Goal: Transaction & Acquisition: Purchase product/service

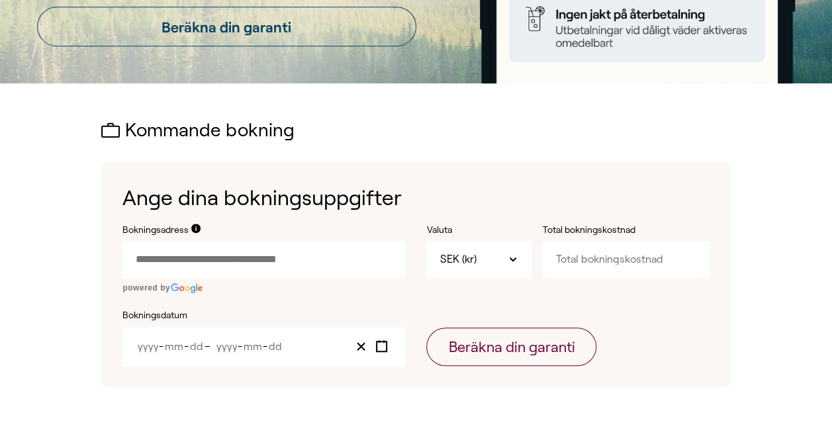
scroll to position [331, 0]
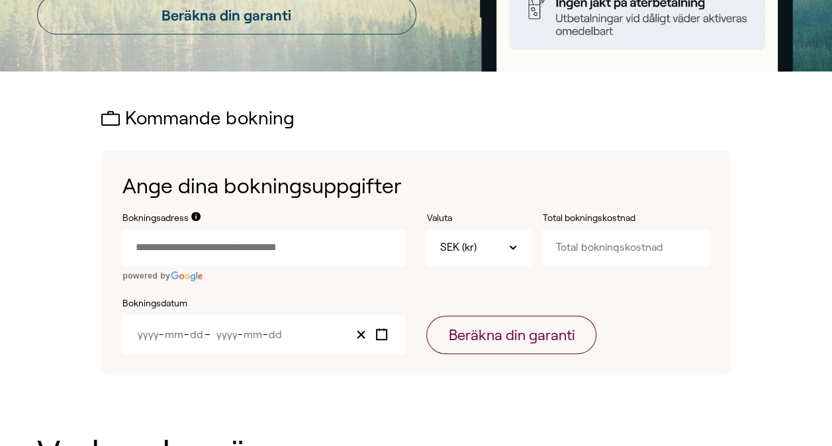
click at [252, 17] on link "Beräkna din garanti" at bounding box center [226, 15] width 379 height 40
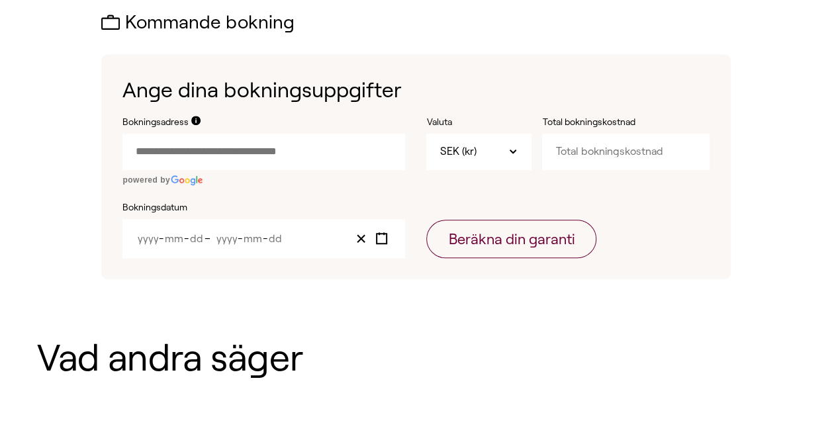
scroll to position [440, 0]
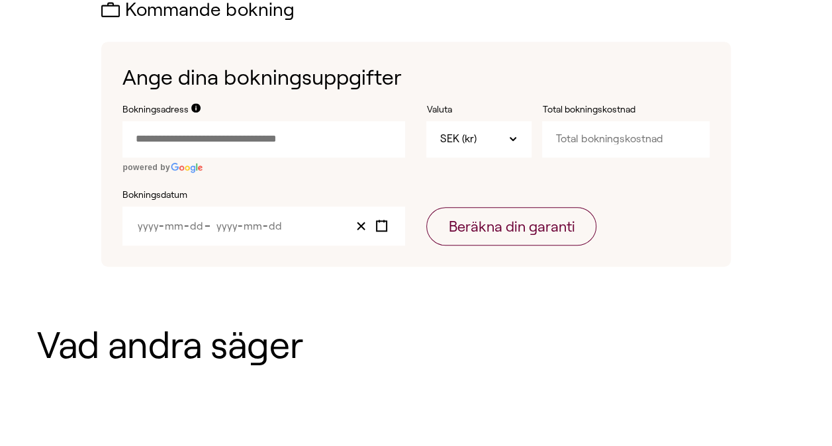
click at [200, 138] on input "Bokningsadress" at bounding box center [264, 139] width 283 height 36
click at [166, 142] on input "Bokningsadress" at bounding box center [264, 139] width 283 height 36
click at [219, 134] on input "Bokningsadress" at bounding box center [264, 139] width 283 height 36
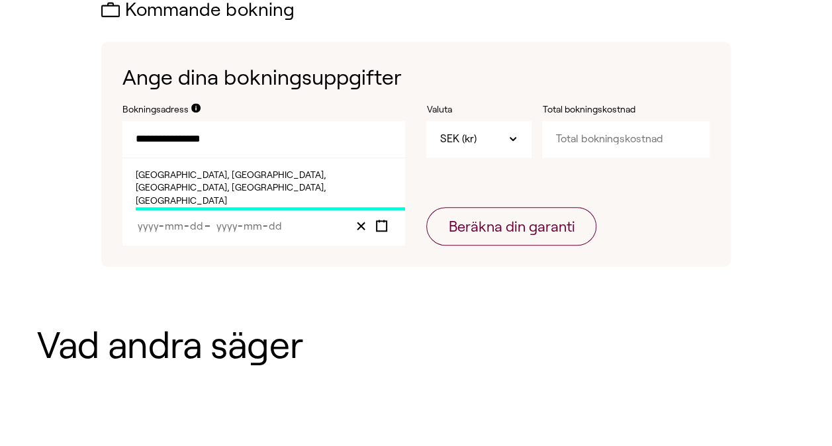
click at [197, 179] on span "[GEOGRAPHIC_DATA], [GEOGRAPHIC_DATA], [GEOGRAPHIC_DATA], [GEOGRAPHIC_DATA], [GE…" at bounding box center [271, 190] width 270 height 42
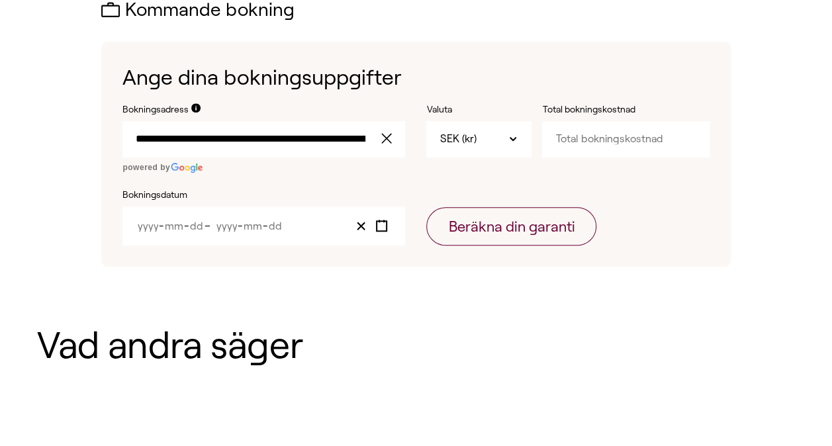
type input "**********"
click at [187, 226] on span "-" at bounding box center [186, 226] width 5 height 11
click at [268, 229] on div "- -" at bounding box center [249, 226] width 69 height 11
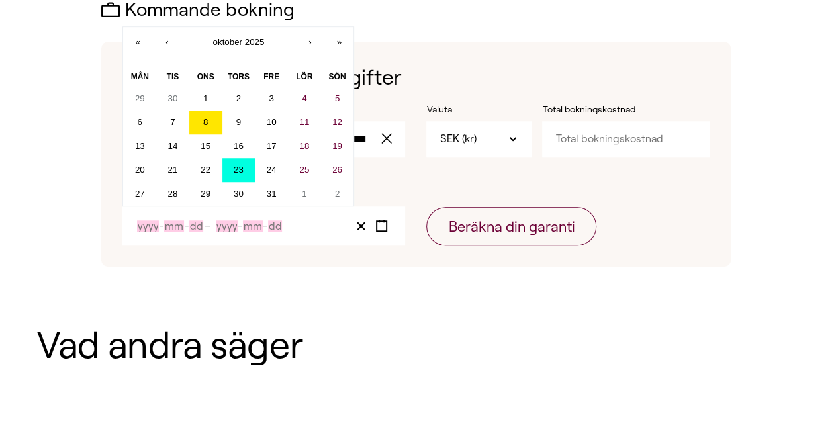
click at [237, 172] on abbr "23" at bounding box center [239, 170] width 10 height 10
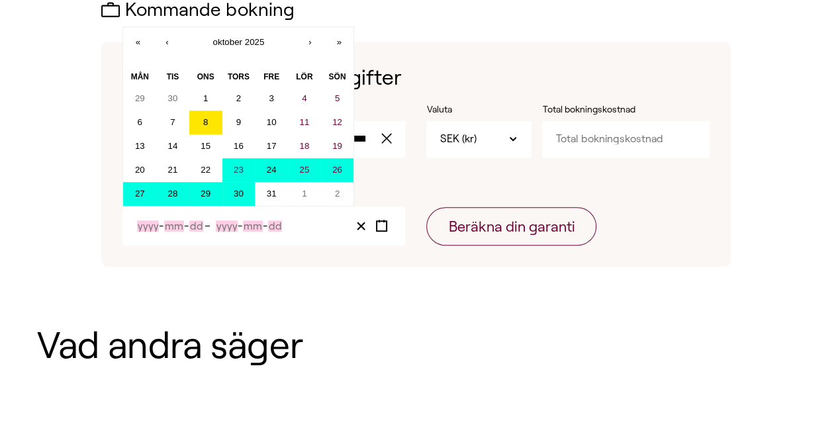
click at [239, 191] on abbr "30" at bounding box center [239, 194] width 10 height 10
type input "2025"
type input "10"
type input "23"
type input "2025"
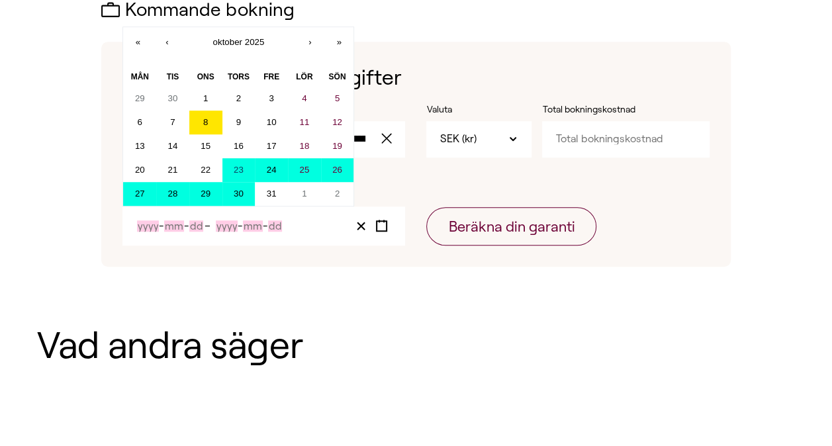
type input "10"
type input "30"
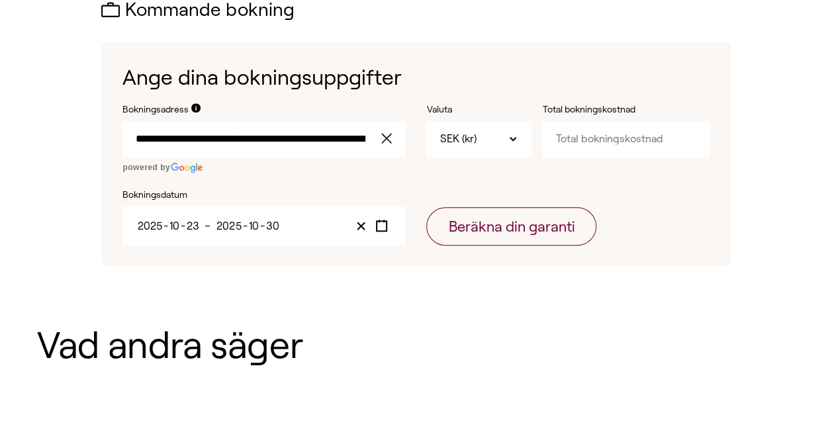
click at [591, 148] on input "Total bokningskostnad" at bounding box center [625, 139] width 167 height 36
click at [591, 138] on input "Total bokningskostnad" at bounding box center [625, 139] width 167 height 36
type input "63927"
click at [518, 234] on button "Beräkna din garanti" at bounding box center [511, 226] width 170 height 38
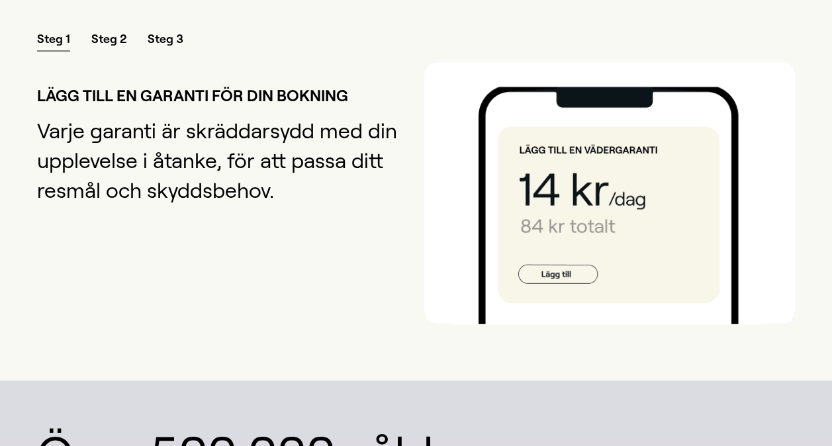
scroll to position [1192, 0]
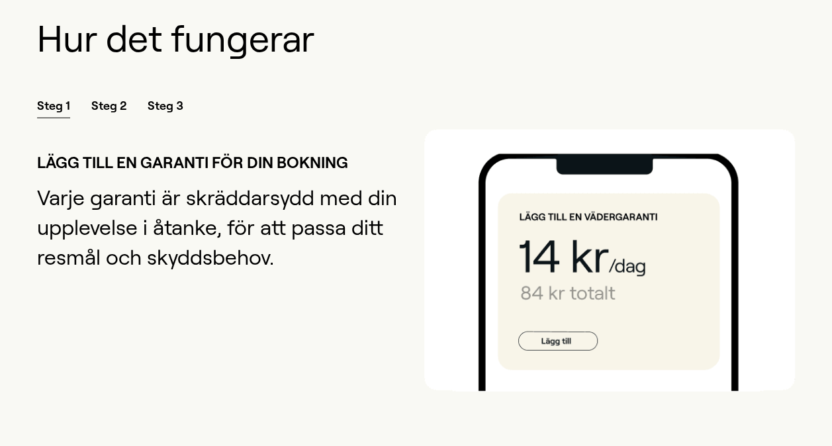
click at [102, 97] on span "Steg 2" at bounding box center [108, 107] width 35 height 21
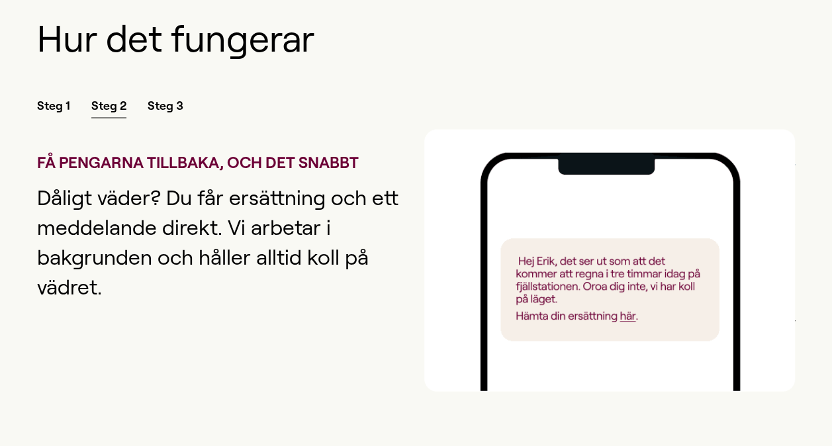
click at [164, 97] on span "Steg 3" at bounding box center [166, 107] width 36 height 21
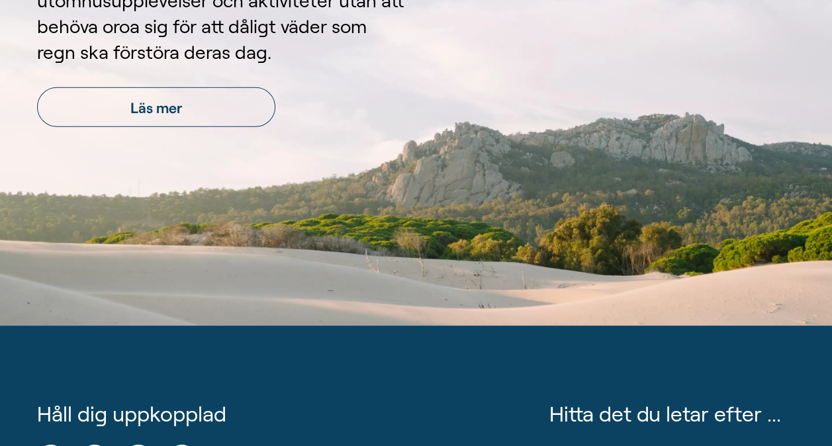
scroll to position [1788, 0]
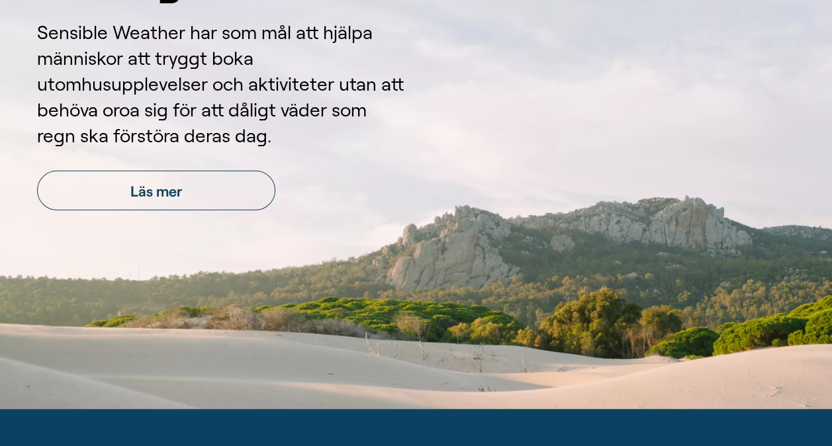
click at [143, 171] on link "Läs mer" at bounding box center [156, 191] width 238 height 40
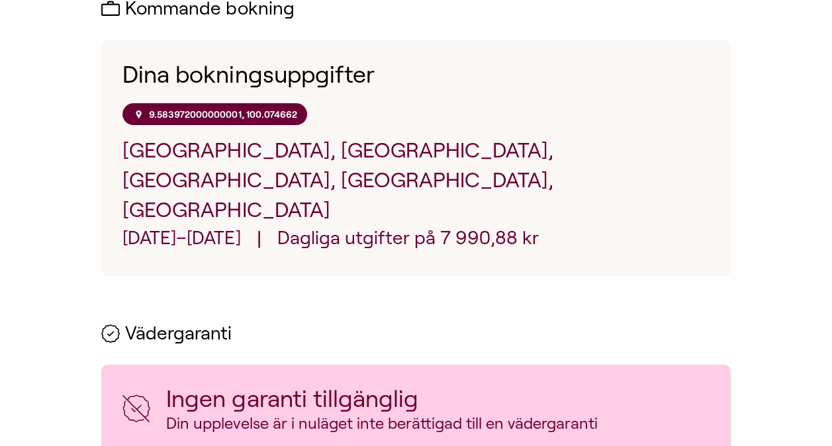
scroll to position [559, 0]
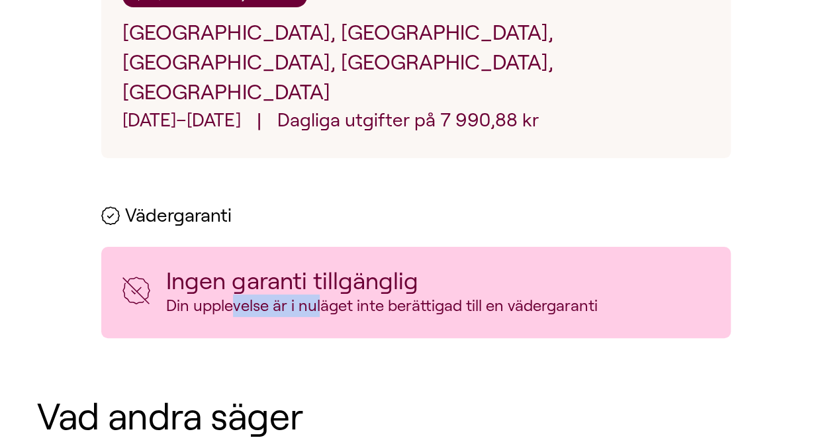
drag, startPoint x: 234, startPoint y: 278, endPoint x: 322, endPoint y: 271, distance: 89.0
click at [322, 295] on p "Din upplevelse är i nuläget inte berättigad till en vädergaranti" at bounding box center [381, 306] width 431 height 23
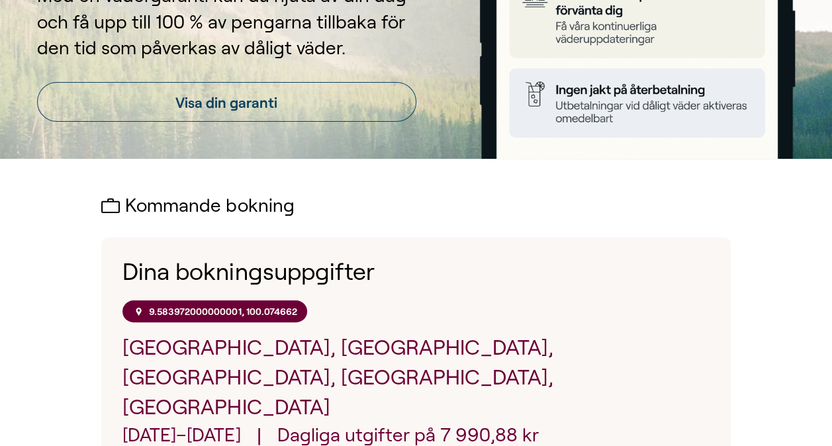
scroll to position [360, 0]
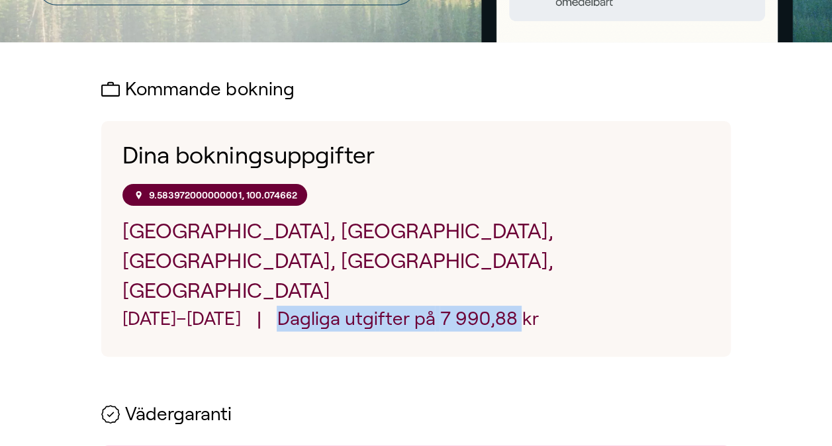
drag, startPoint x: 574, startPoint y: 285, endPoint x: 334, endPoint y: 298, distance: 240.1
click at [334, 306] on p "Dagliga utgifter på 7 990,88 kr" at bounding box center [408, 321] width 262 height 30
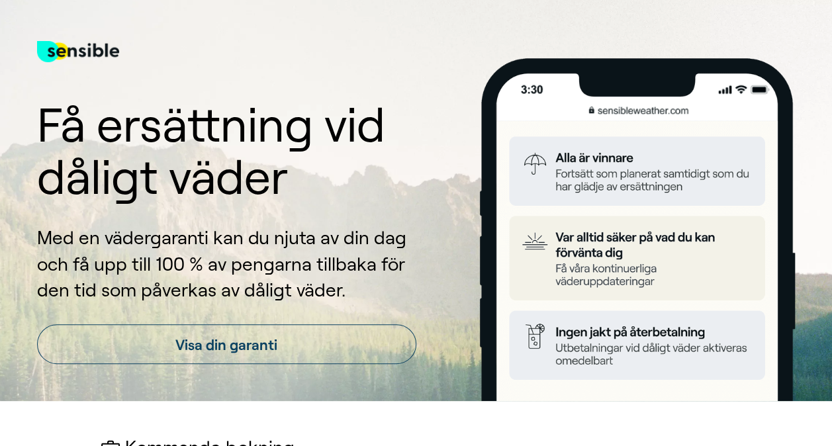
scroll to position [0, 0]
